Goal: Task Accomplishment & Management: Use online tool/utility

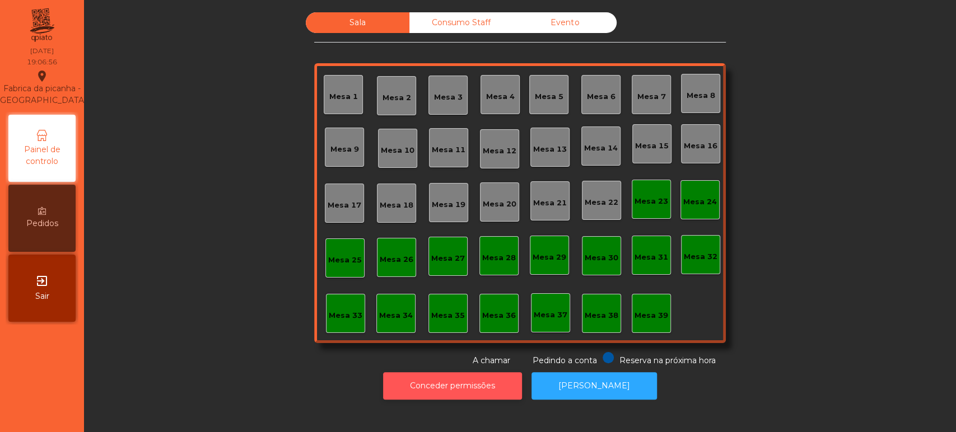
click at [478, 395] on button "Conceder permissões" at bounding box center [452, 385] width 139 height 27
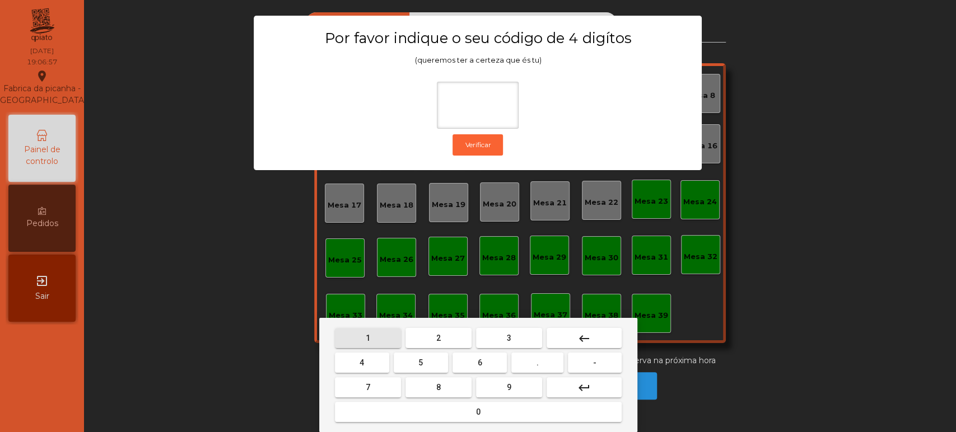
click at [378, 335] on button "1" at bounding box center [368, 338] width 66 height 20
click at [515, 330] on button "3" at bounding box center [509, 338] width 66 height 20
click at [421, 363] on span "5" at bounding box center [420, 362] width 4 height 9
click at [445, 423] on mat-keyboard-key "0" at bounding box center [478, 412] width 291 height 25
click at [507, 415] on button "0" at bounding box center [478, 412] width 287 height 20
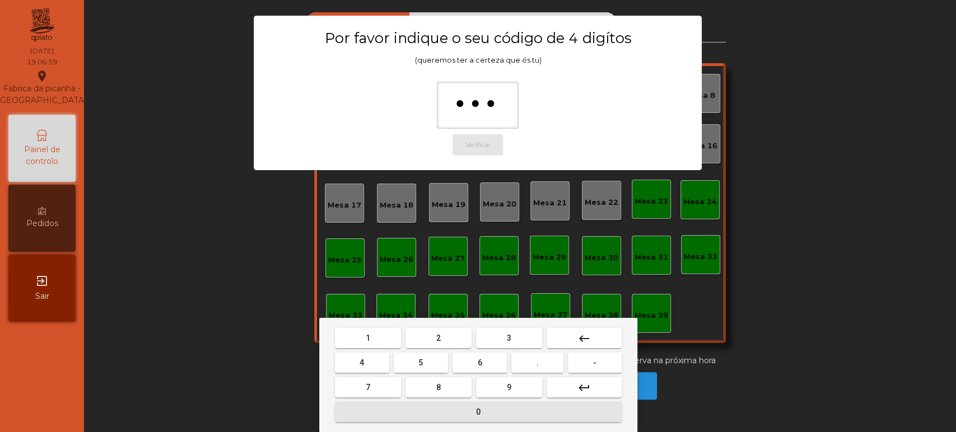
type input "****"
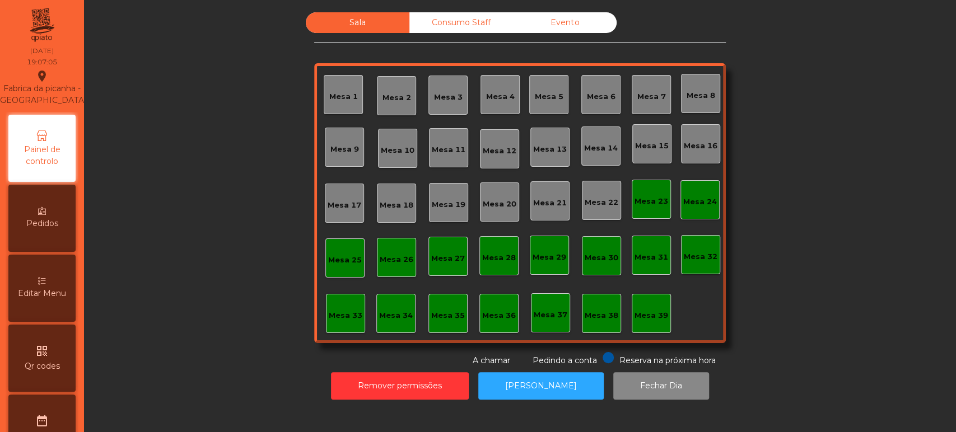
click at [780, 315] on div "Sala Consumo Staff Evento Mesa 1 [GEOGRAPHIC_DATA] 3 Mesa 4 Mesa 5 Mesa 6 [GEOG…" at bounding box center [520, 189] width 842 height 355
click at [543, 382] on button "[PERSON_NAME]" at bounding box center [540, 385] width 125 height 27
click at [638, 128] on div "Mesa 15" at bounding box center [651, 143] width 39 height 39
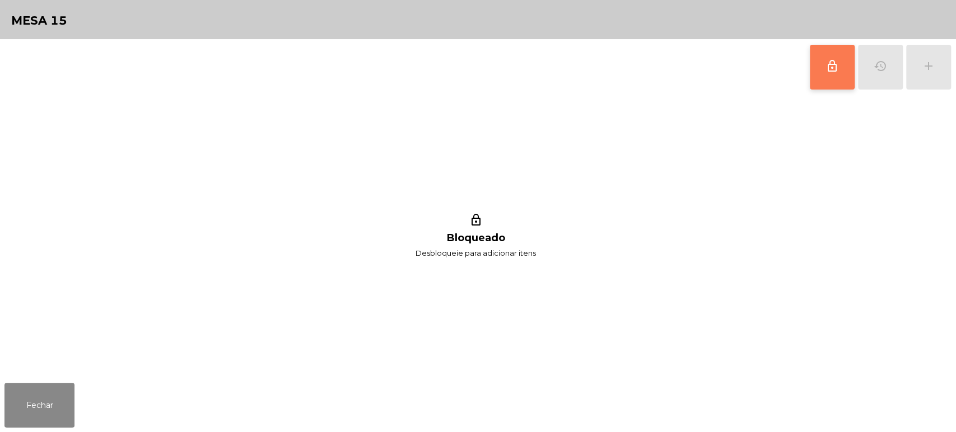
click at [833, 77] on button "lock_outline" at bounding box center [832, 67] width 45 height 45
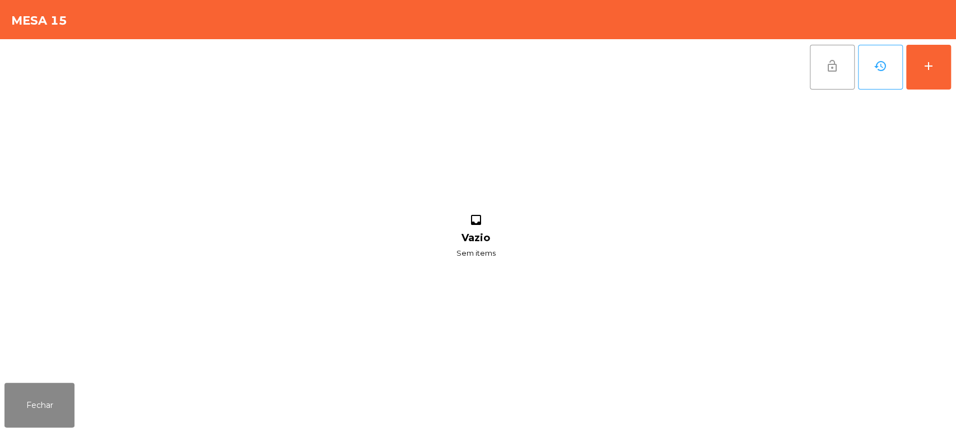
click at [826, 87] on button "lock_open" at bounding box center [832, 67] width 45 height 45
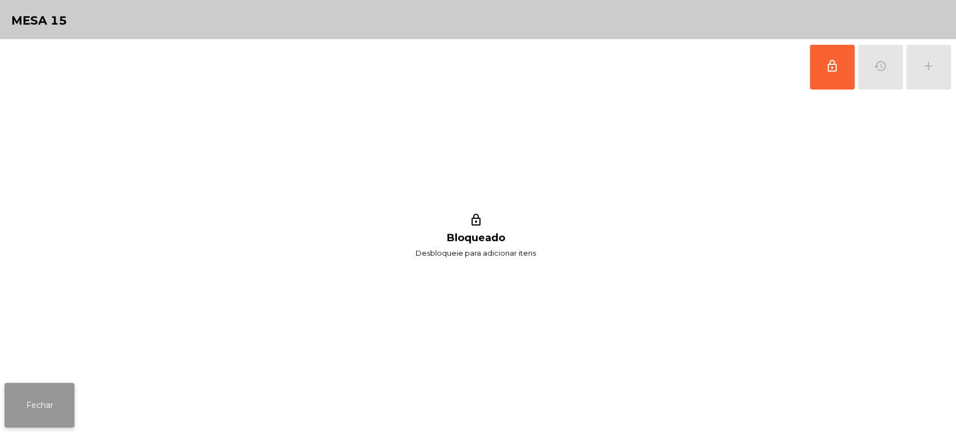
click at [53, 402] on button "Fechar" at bounding box center [39, 405] width 70 height 45
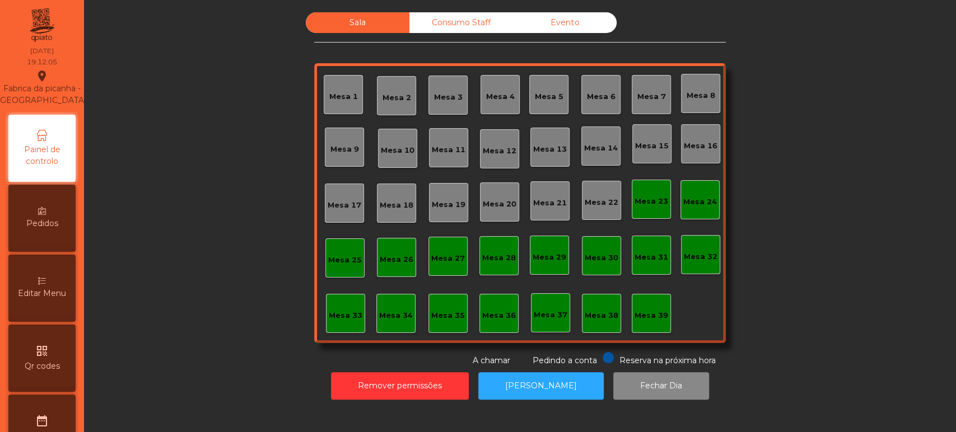
click at [648, 89] on div "Mesa 7" at bounding box center [651, 95] width 29 height 16
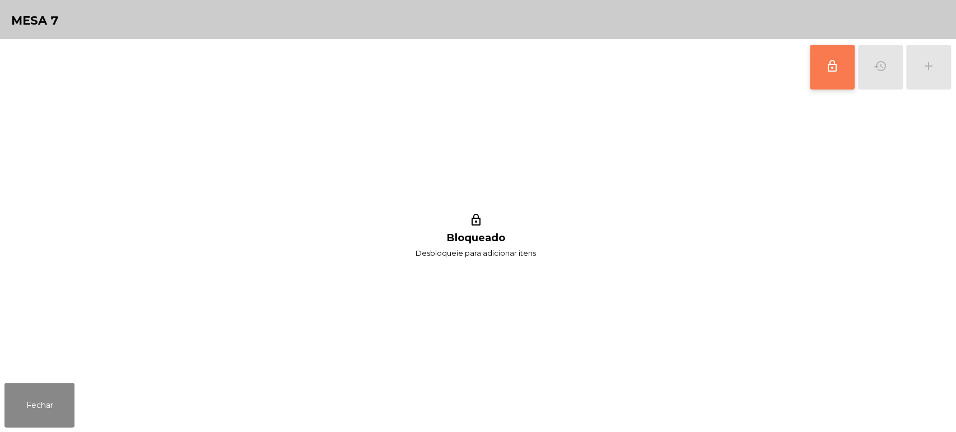
click at [823, 76] on button "lock_outline" at bounding box center [832, 67] width 45 height 45
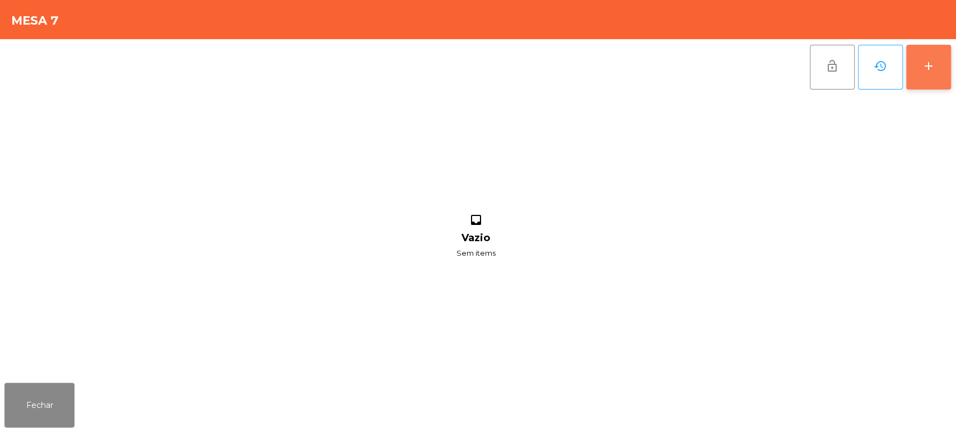
click at [924, 76] on button "add" at bounding box center [928, 67] width 45 height 45
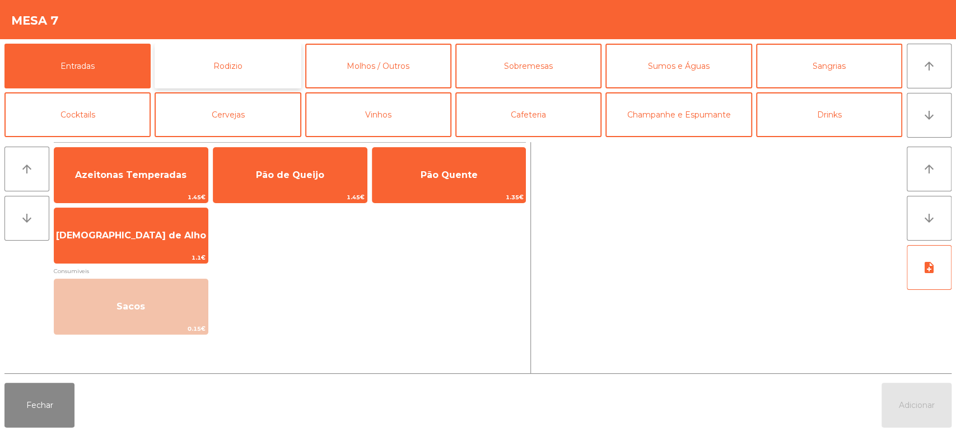
click at [196, 84] on button "Rodizio" at bounding box center [228, 66] width 146 height 45
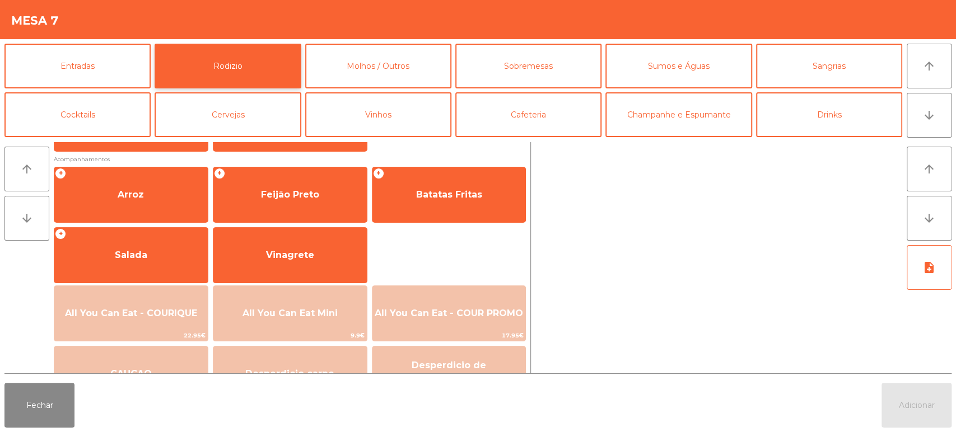
scroll to position [136, 0]
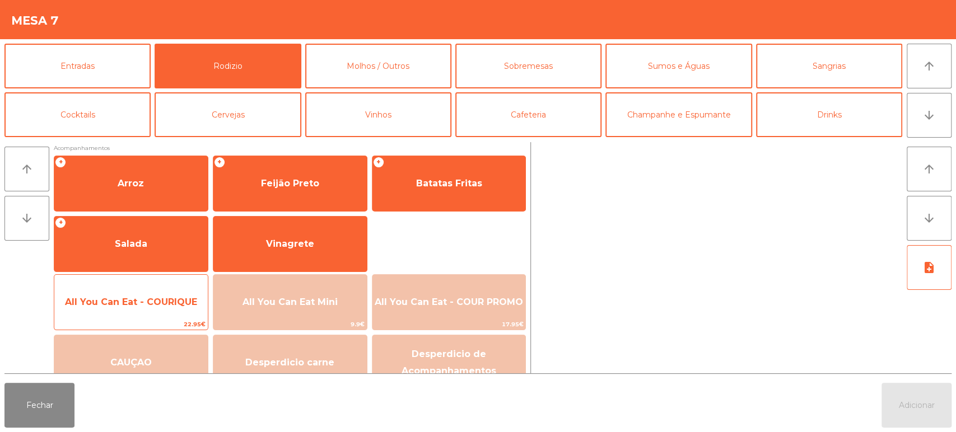
click at [150, 284] on div "All You Can Eat - COURIQUE 22.95€" at bounding box center [131, 302] width 155 height 56
click at [146, 296] on span "All You Can Eat - COURIQUE" at bounding box center [130, 302] width 153 height 30
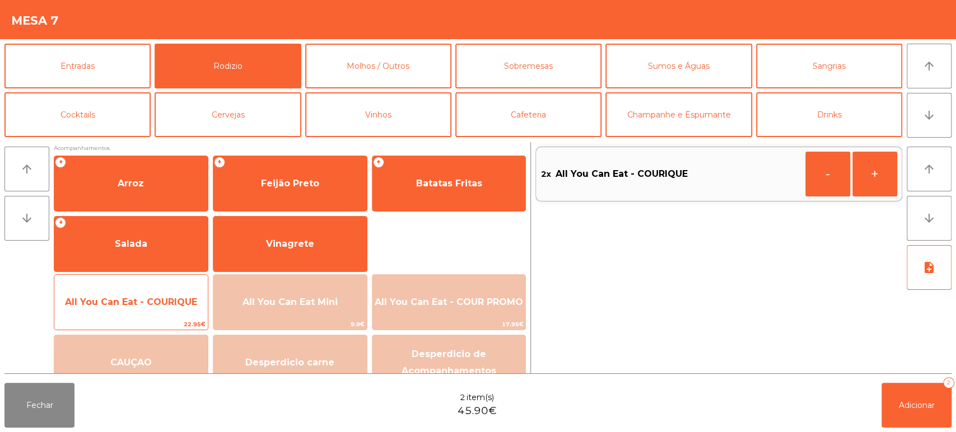
click at [152, 295] on span "All You Can Eat - COURIQUE" at bounding box center [130, 302] width 153 height 30
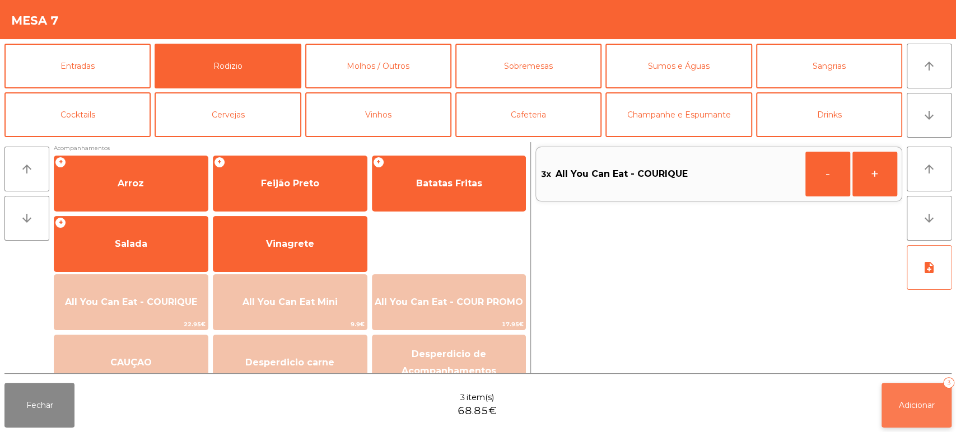
click at [900, 400] on span "Adicionar" at bounding box center [917, 405] width 36 height 10
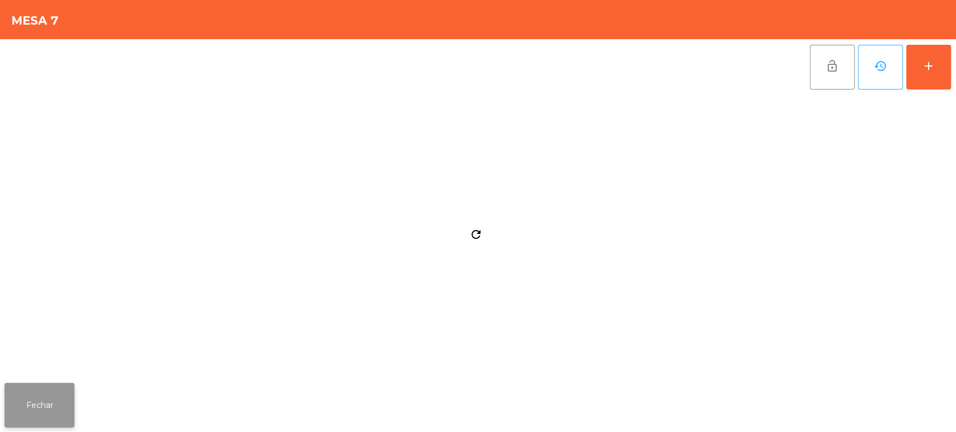
click at [59, 395] on button "Fechar" at bounding box center [39, 405] width 70 height 45
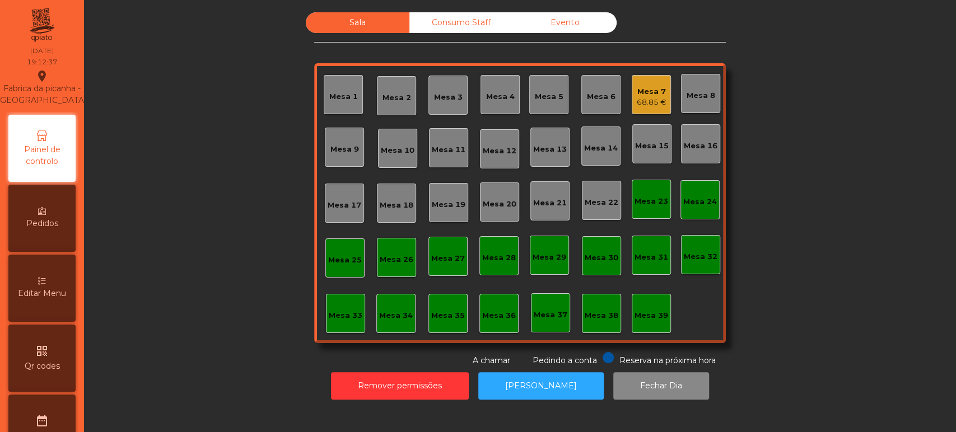
click at [779, 161] on div "Sala Consumo Staff Evento Mesa 1 [GEOGRAPHIC_DATA] 3 Mesa 4 Mesa 5 Mesa 6 Mesa …" at bounding box center [520, 189] width 842 height 355
click at [837, 242] on div "Sala Consumo Staff Evento Mesa 1 [GEOGRAPHIC_DATA] 3 Mesa 4 Mesa 5 Mesa 6 Mesa …" at bounding box center [520, 189] width 842 height 355
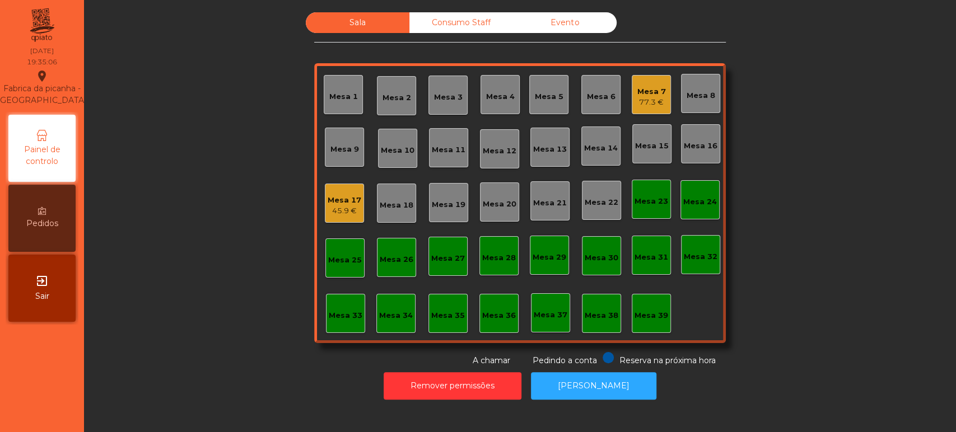
click at [193, 260] on div "Sala Consumo Staff Evento Mesa 1 [GEOGRAPHIC_DATA] 3 Mesa 4 Mesa 5 Mesa 6 Mesa …" at bounding box center [520, 189] width 842 height 355
click at [336, 199] on div "Mesa 17" at bounding box center [345, 200] width 34 height 11
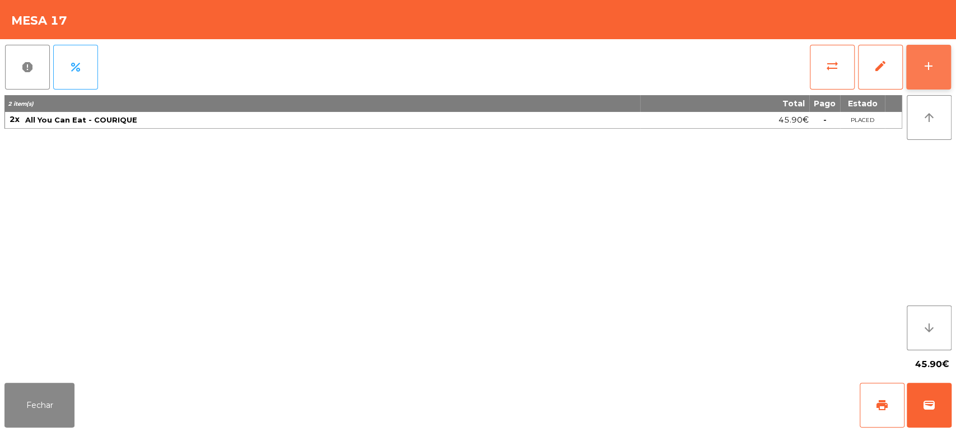
click at [933, 63] on div "add" at bounding box center [928, 65] width 13 height 13
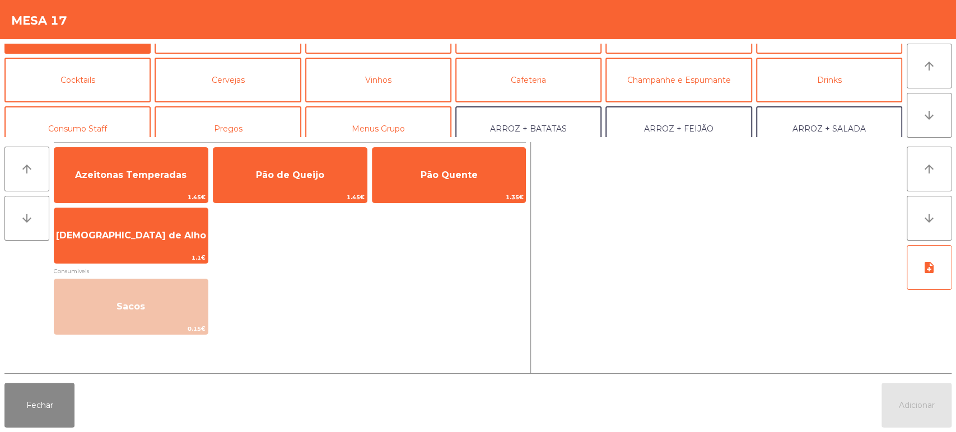
scroll to position [41, 0]
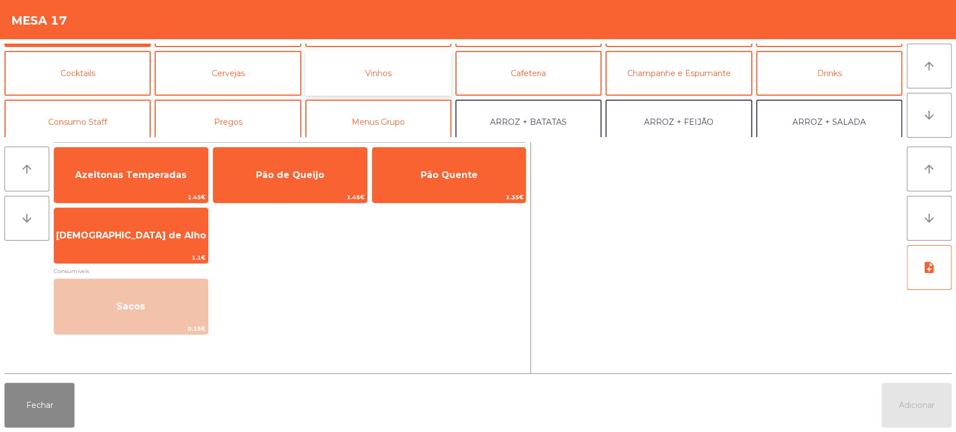
click at [408, 69] on button "Vinhos" at bounding box center [378, 73] width 146 height 45
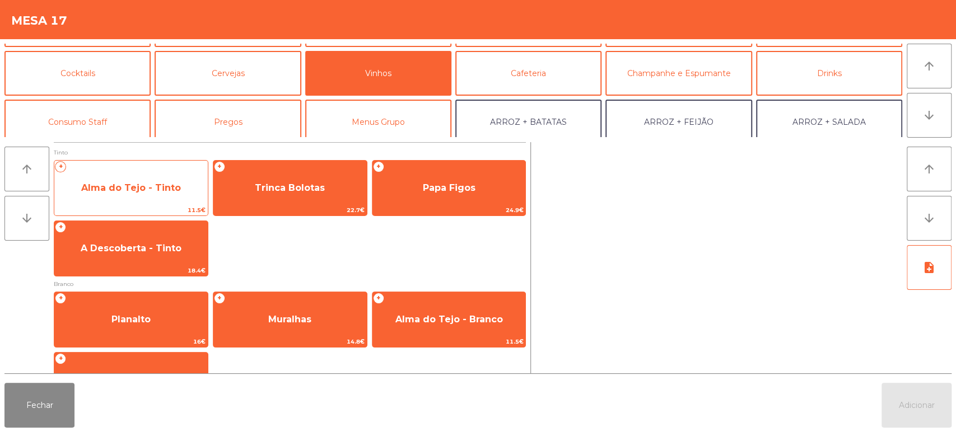
click at [147, 175] on span "Alma do Tejo - Tinto" at bounding box center [130, 188] width 153 height 30
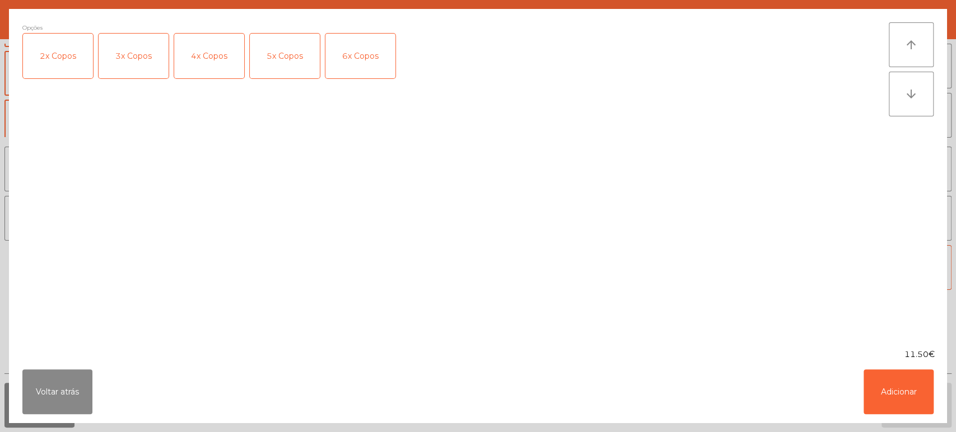
click at [58, 54] on div "2x Copos" at bounding box center [58, 56] width 70 height 45
click at [897, 390] on button "Adicionar" at bounding box center [899, 392] width 70 height 45
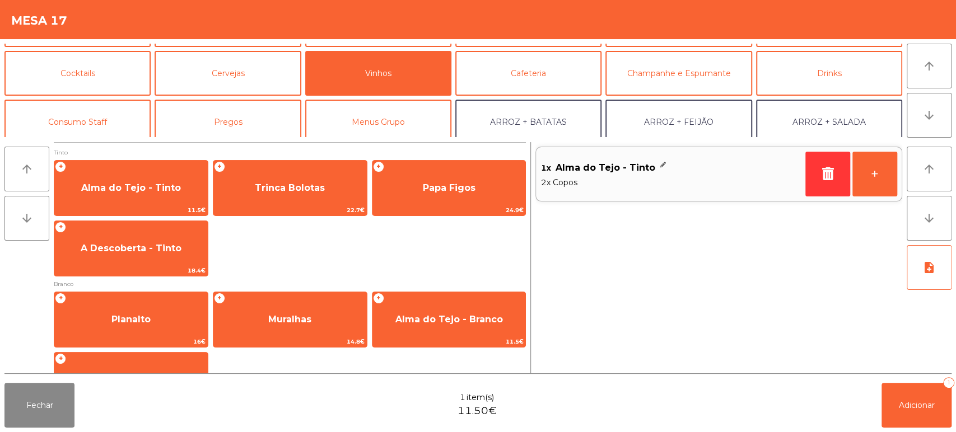
click at [902, 371] on div "arrow_upward arrow_downward note_add" at bounding box center [926, 257] width 49 height 231
click at [905, 407] on span "Adicionar" at bounding box center [917, 405] width 36 height 10
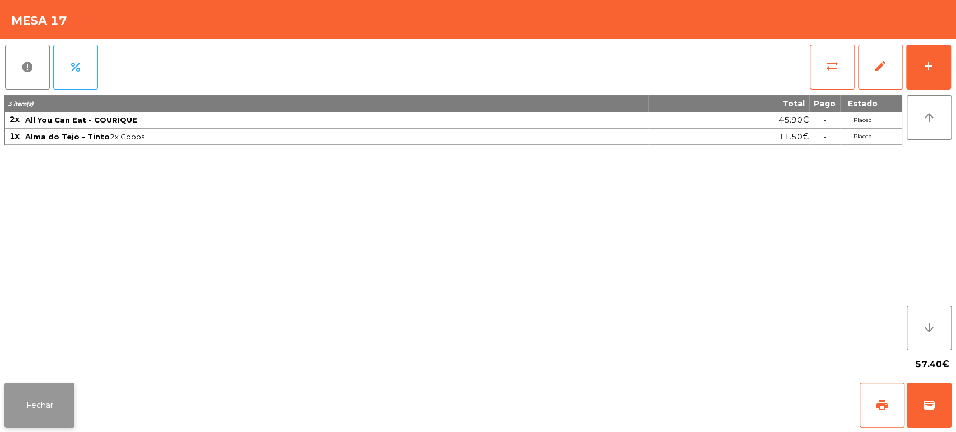
click at [47, 397] on button "Fechar" at bounding box center [39, 405] width 70 height 45
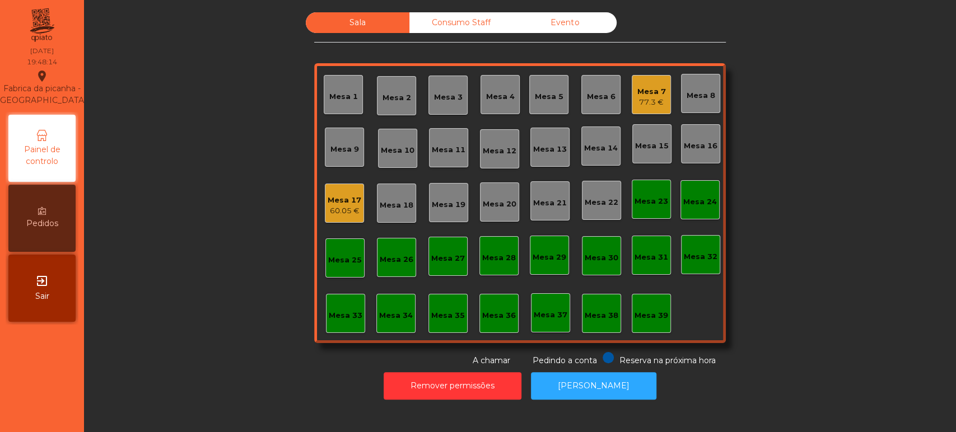
click at [821, 207] on div "Sala Consumo Staff Evento Mesa 1 [GEOGRAPHIC_DATA] 3 Mesa 4 Mesa 5 Mesa 6 Mesa …" at bounding box center [520, 189] width 842 height 355
click at [650, 148] on div "Mesa 15" at bounding box center [652, 146] width 34 height 11
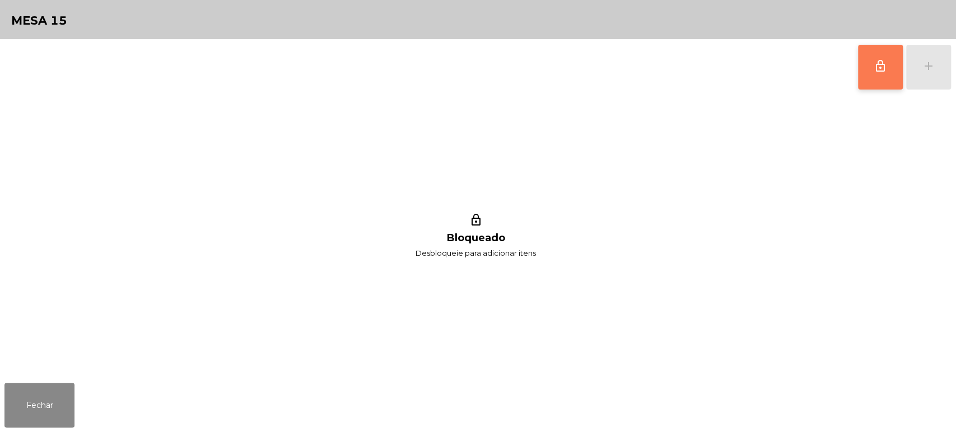
click at [886, 68] on span "lock_outline" at bounding box center [880, 65] width 13 height 13
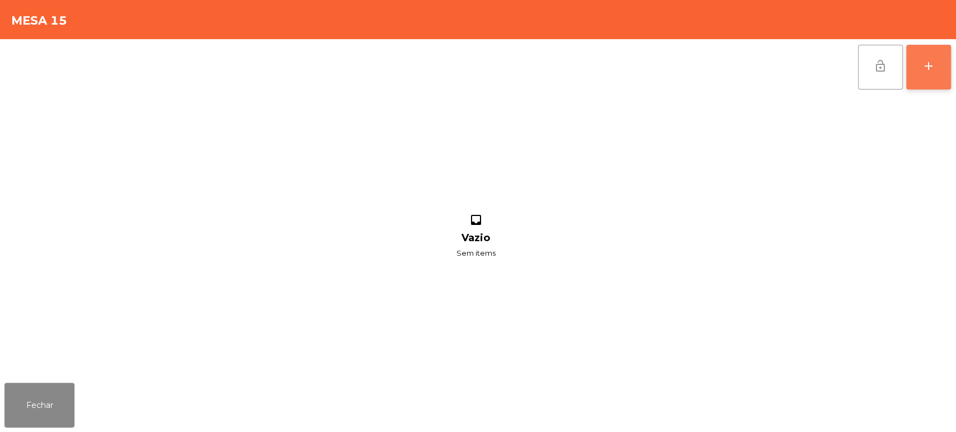
click at [926, 68] on div "add" at bounding box center [928, 65] width 13 height 13
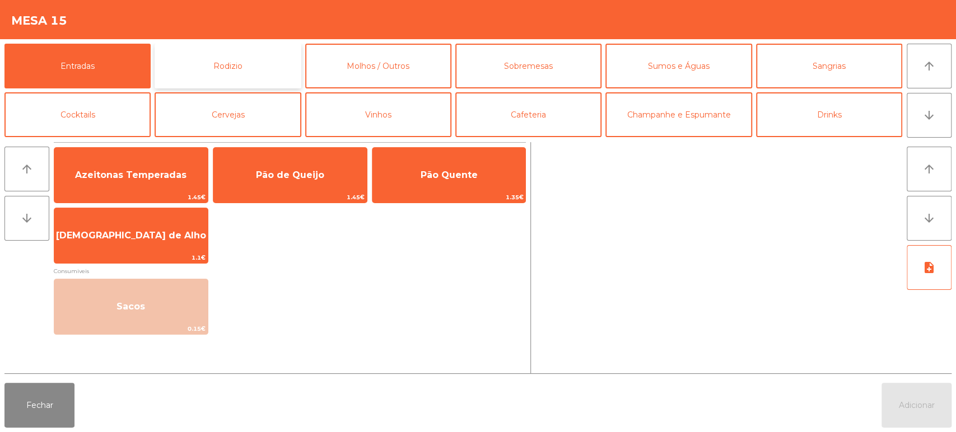
click at [214, 55] on button "Rodizio" at bounding box center [228, 66] width 146 height 45
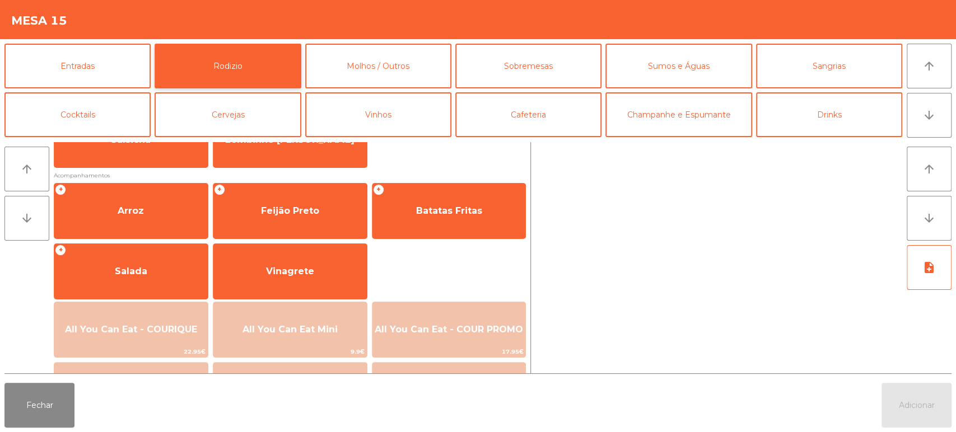
scroll to position [157, 0]
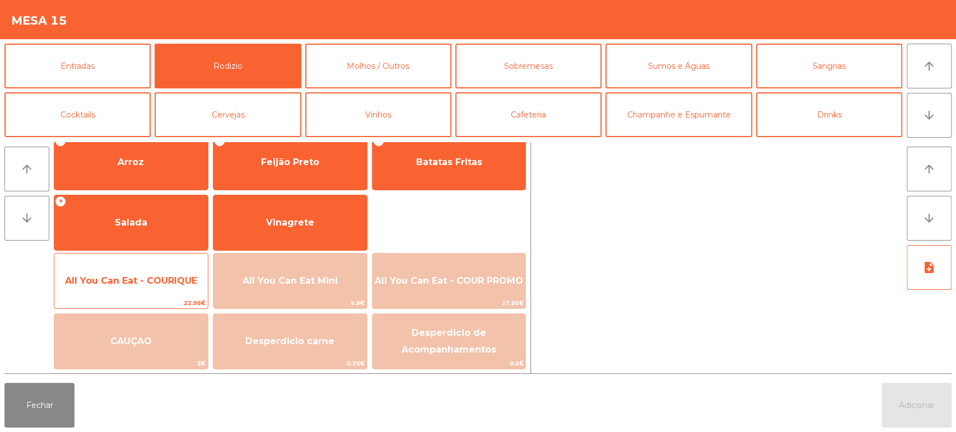
click at [146, 271] on span "All You Can Eat - COURIQUE" at bounding box center [130, 281] width 153 height 30
click at [159, 268] on span "All You Can Eat - COURIQUE" at bounding box center [130, 281] width 153 height 30
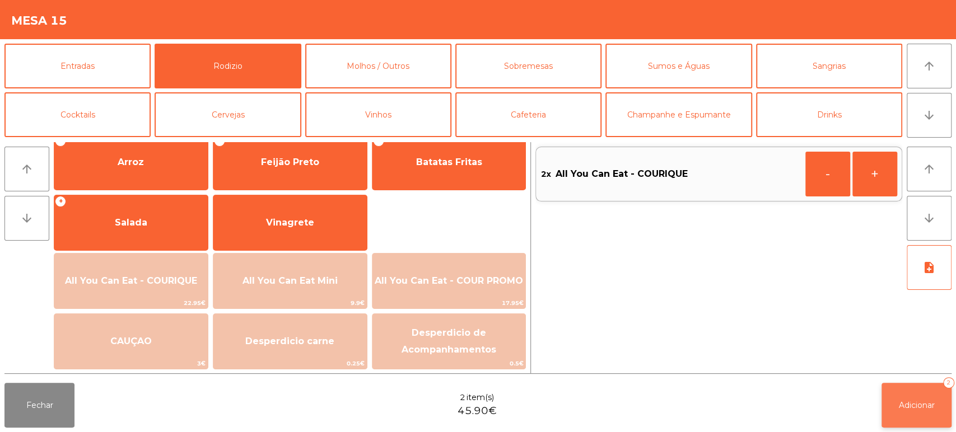
click at [934, 409] on span "Adicionar" at bounding box center [917, 405] width 36 height 10
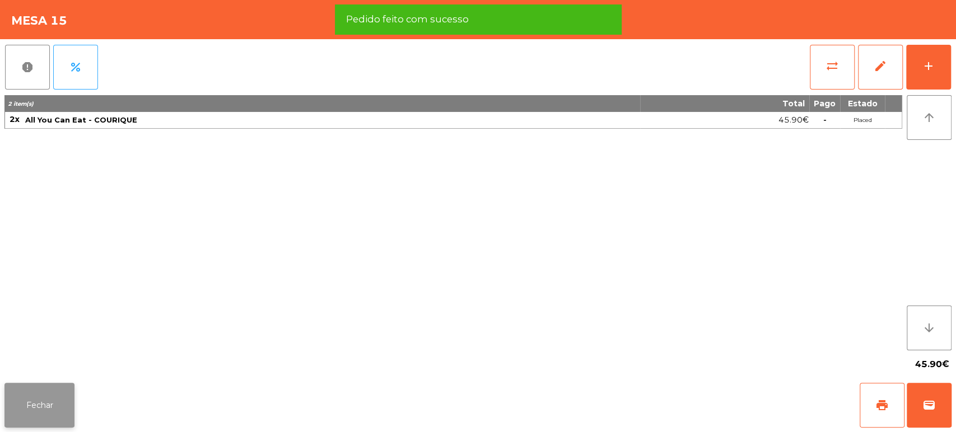
click at [49, 415] on button "Fechar" at bounding box center [39, 405] width 70 height 45
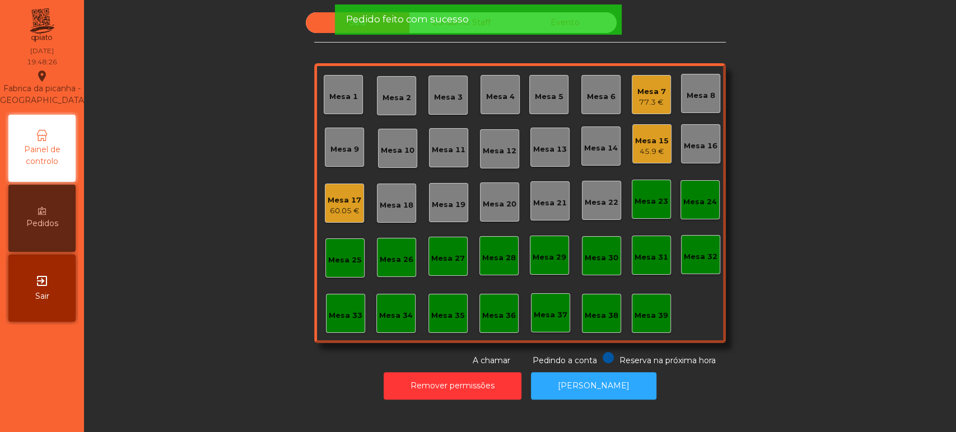
click at [802, 173] on div "Sala Consumo Staff Evento Mesa 1 [GEOGRAPHIC_DATA] 3 Mesa 4 Mesa 5 Mesa 6 Mesa …" at bounding box center [520, 189] width 842 height 355
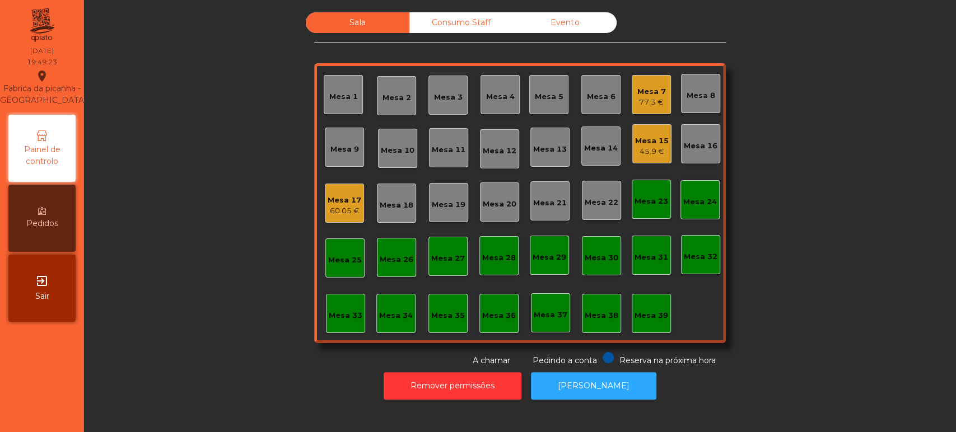
click at [885, 144] on div "Sala Consumo Staff Evento Mesa 1 [GEOGRAPHIC_DATA] 3 Mesa 4 Mesa 5 Mesa 6 Mesa …" at bounding box center [520, 189] width 842 height 355
